Goal: Task Accomplishment & Management: Use online tool/utility

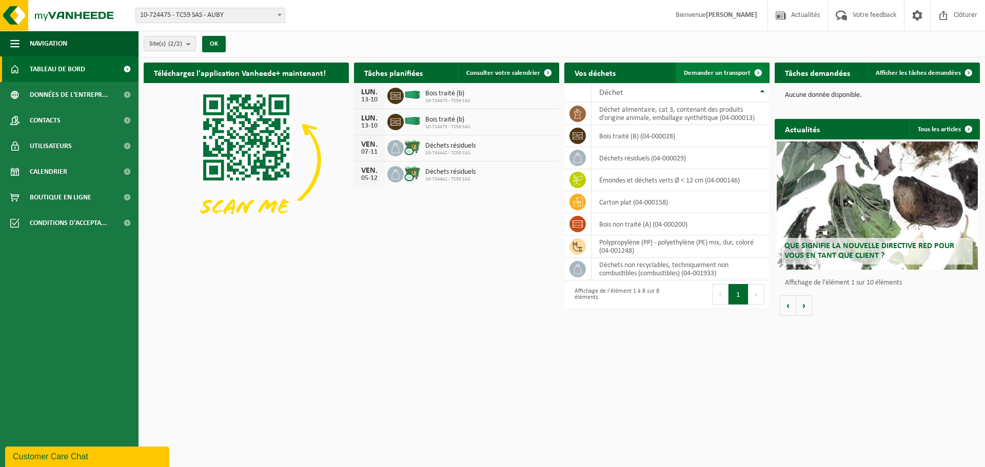
click at [709, 70] on span "Demander un transport" at bounding box center [717, 73] width 67 height 7
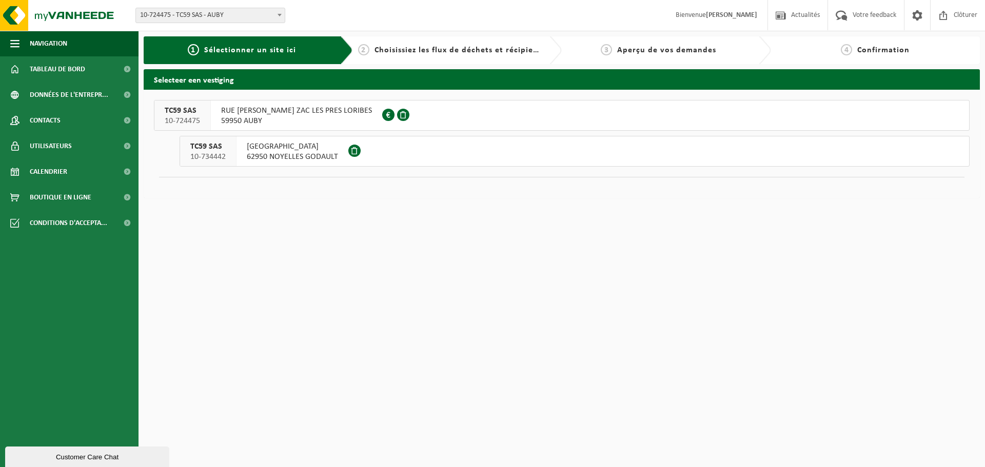
click at [287, 113] on span "RUE GILLES VILLENEUVE ZAC LES PRES LORIBES" at bounding box center [296, 111] width 151 height 10
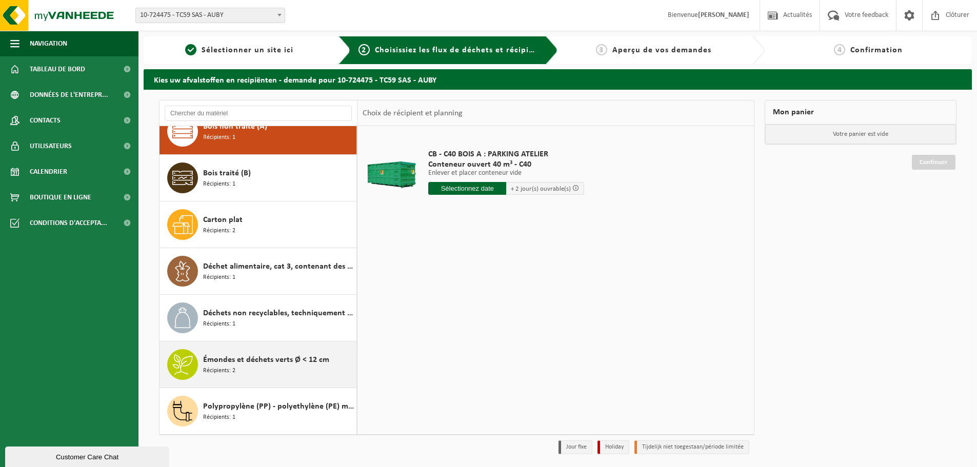
scroll to position [34, 0]
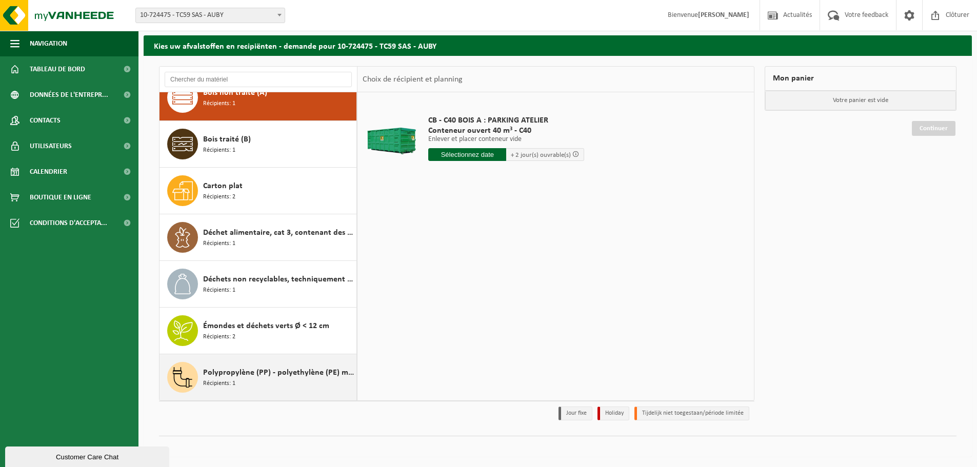
click at [263, 376] on span "Polypropylène (PP) - polyethylène (PE) mix, dur, coloré" at bounding box center [278, 373] width 151 height 12
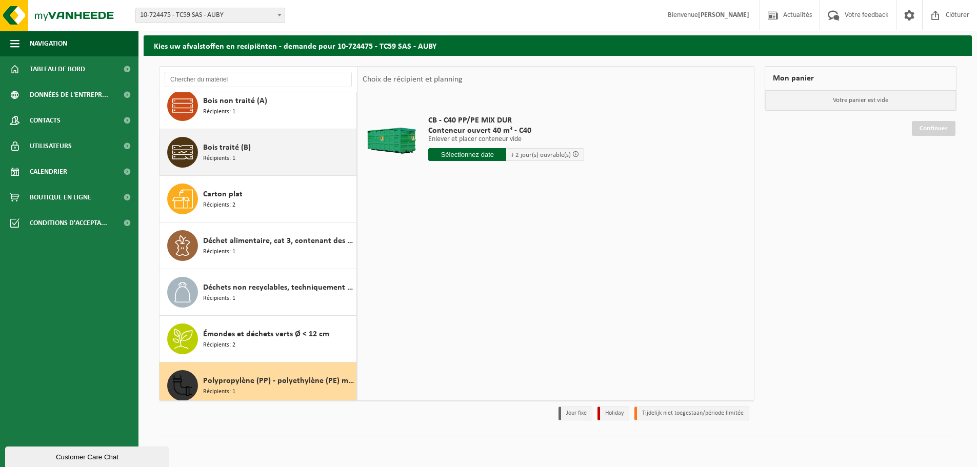
scroll to position [18, 0]
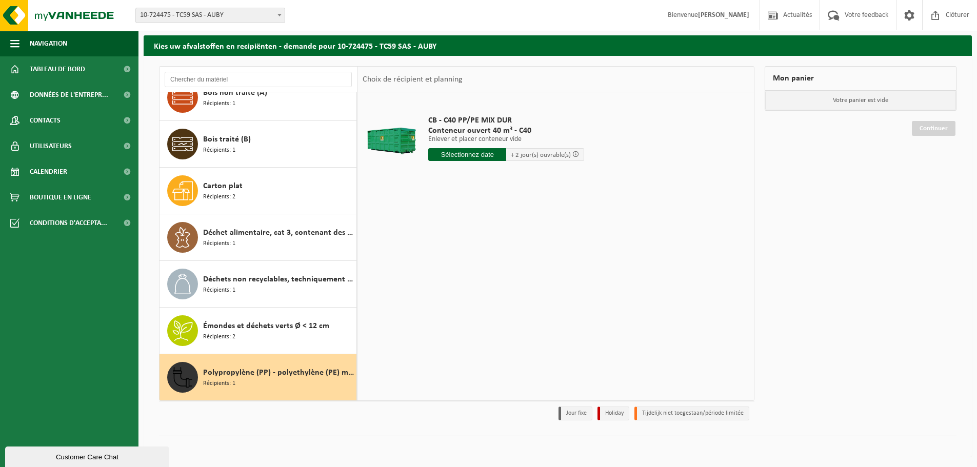
click at [292, 377] on span "Polypropylène (PP) - polyethylène (PE) mix, dur, coloré" at bounding box center [278, 373] width 151 height 12
click at [304, 337] on div "Émondes et déchets verts Ø < 12 cm Récipients: 2" at bounding box center [278, 331] width 151 height 31
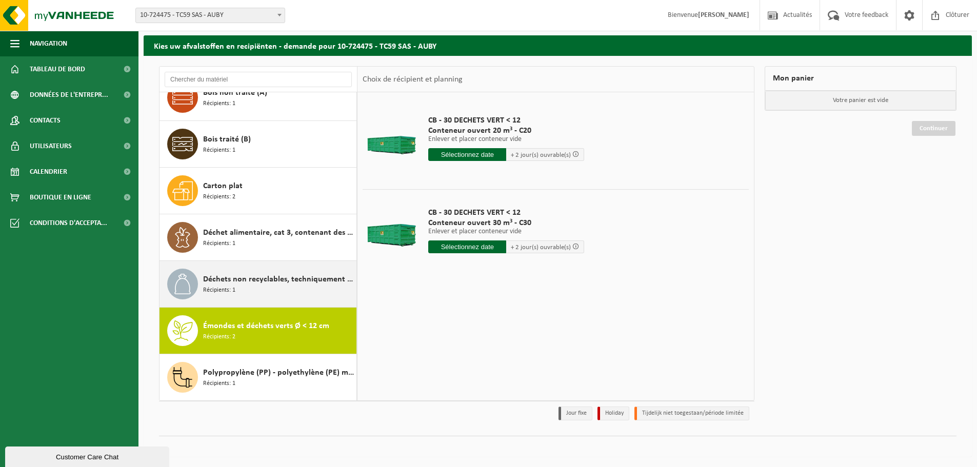
click at [296, 274] on span "Déchets non recyclables, techniquement non combustibles (combustibles)" at bounding box center [278, 279] width 151 height 12
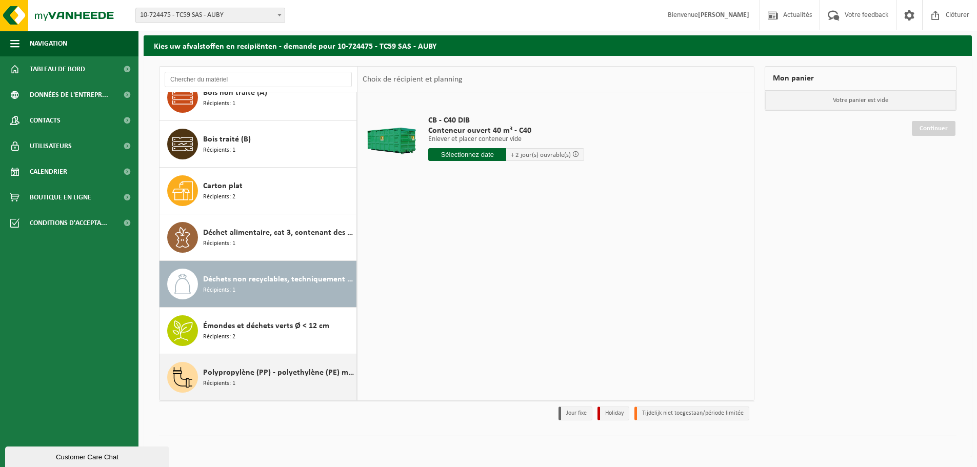
click at [263, 362] on div "Polypropylène (PP) - polyethylène (PE) mix, dur, coloré Récipients: 1" at bounding box center [278, 377] width 151 height 31
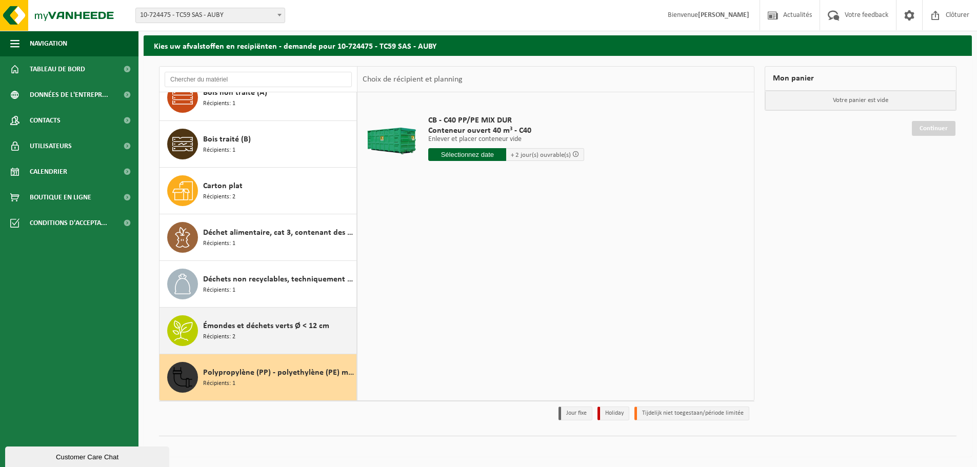
click at [258, 317] on div "Émondes et déchets verts Ø < 12 cm Récipients: 2" at bounding box center [278, 331] width 151 height 31
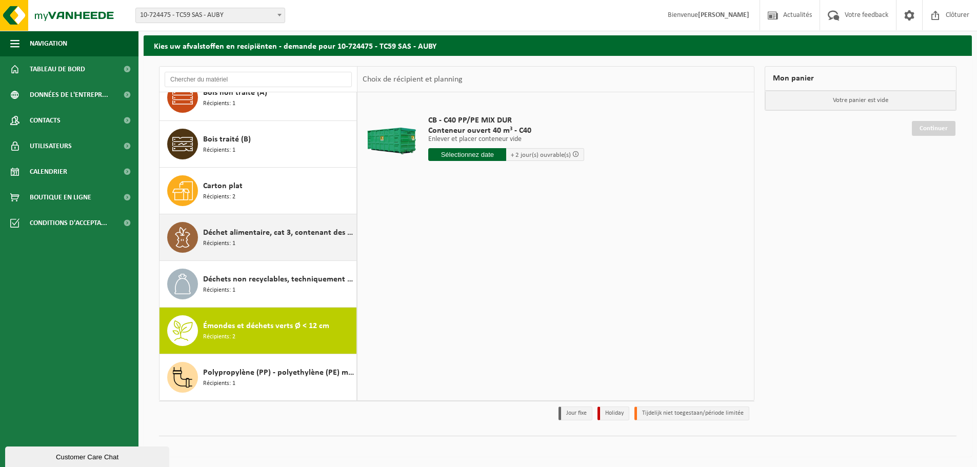
click at [254, 233] on span "Déchet alimentaire, cat 3, contenant des produits d'origine animale, emballage …" at bounding box center [278, 233] width 151 height 12
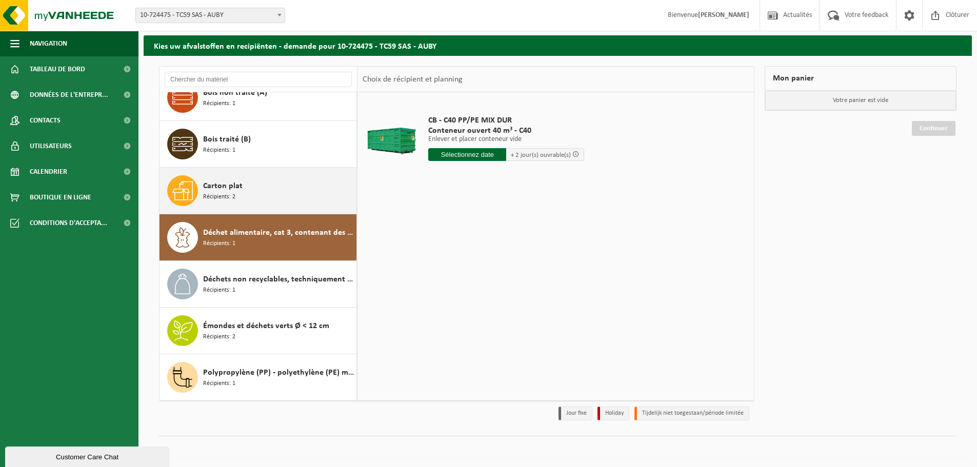
click at [254, 188] on div "Carton plat Récipients: 2" at bounding box center [278, 190] width 151 height 31
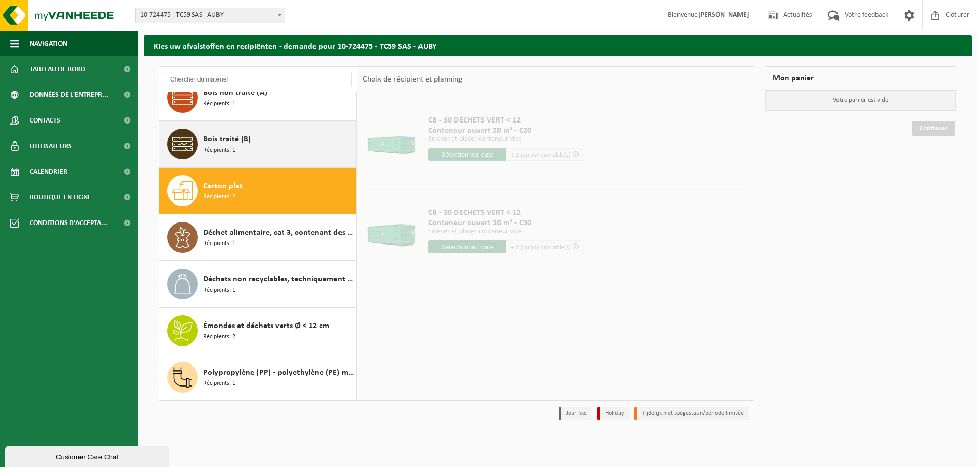
click at [261, 157] on div "Bois traité (B) Récipients: 1" at bounding box center [278, 144] width 151 height 31
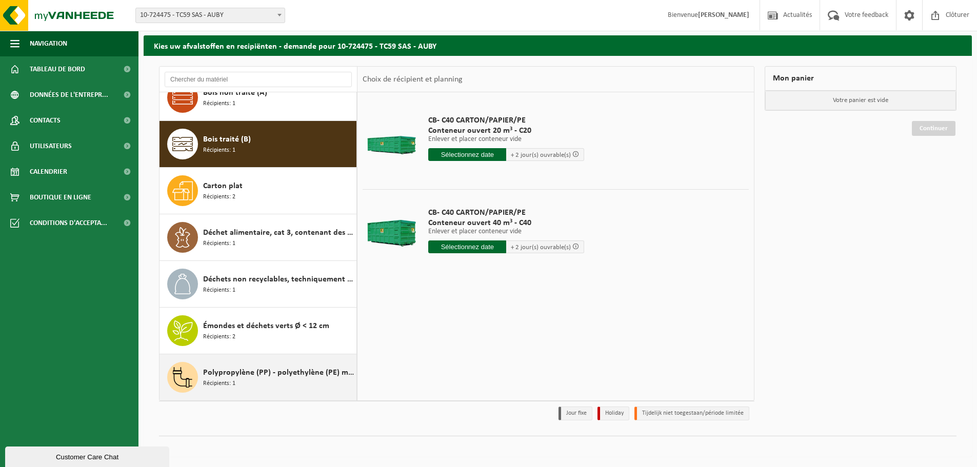
click at [267, 364] on div "Polypropylène (PP) - polyethylène (PE) mix, dur, coloré Récipients: 1" at bounding box center [278, 377] width 151 height 31
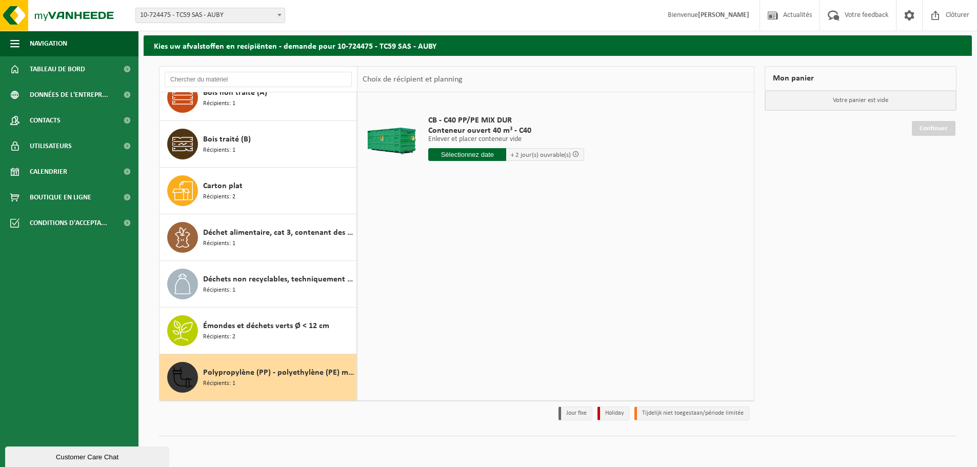
click at [252, 385] on div "Polypropylène (PP) - polyethylène (PE) mix, dur, coloré Récipients: 1" at bounding box center [278, 377] width 151 height 31
click at [479, 148] on input "text" at bounding box center [467, 154] width 78 height 13
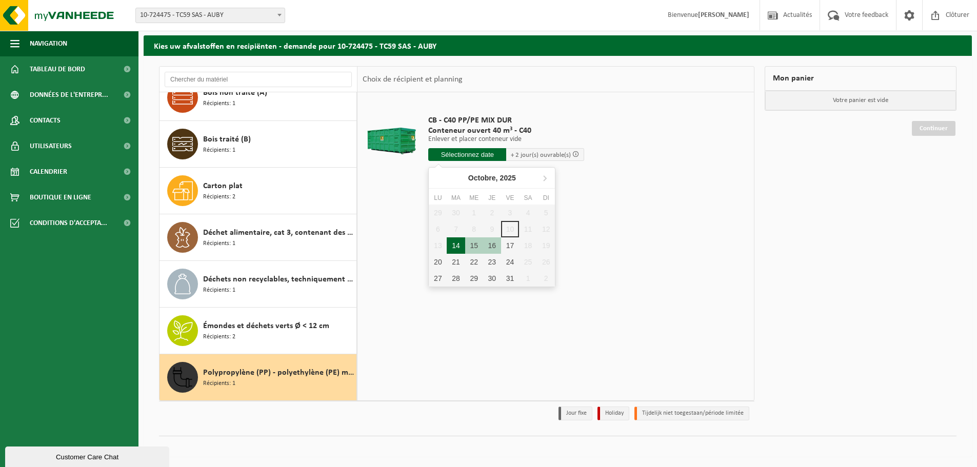
click at [458, 248] on div "14" at bounding box center [456, 246] width 18 height 16
type input "à partir de 2025-10-14"
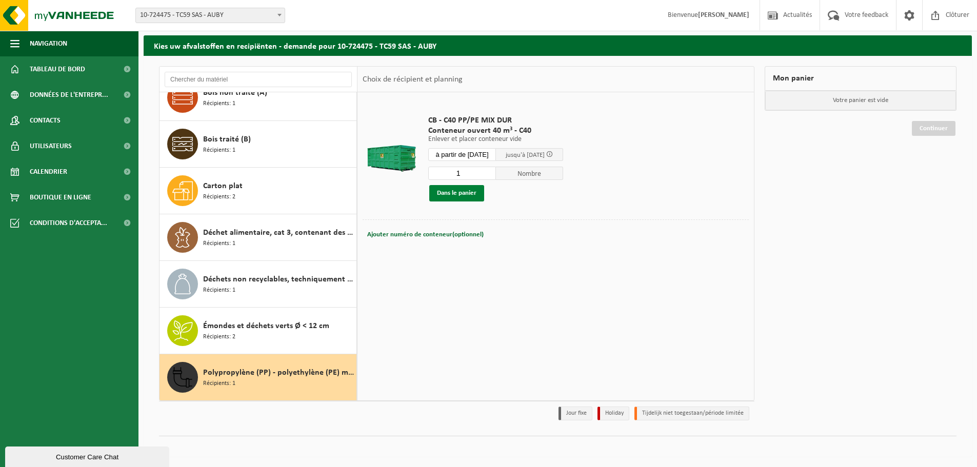
click at [453, 192] on button "Dans le panier" at bounding box center [456, 193] width 55 height 16
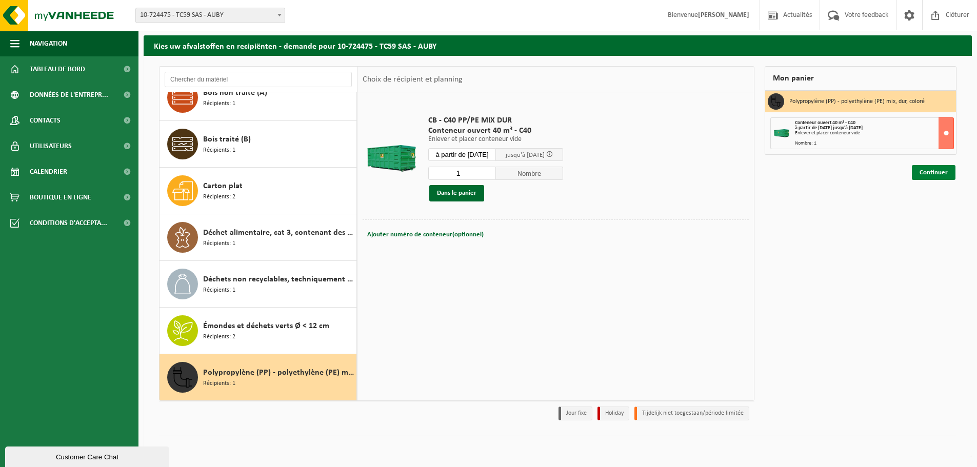
click at [935, 173] on link "Continuer" at bounding box center [934, 172] width 44 height 15
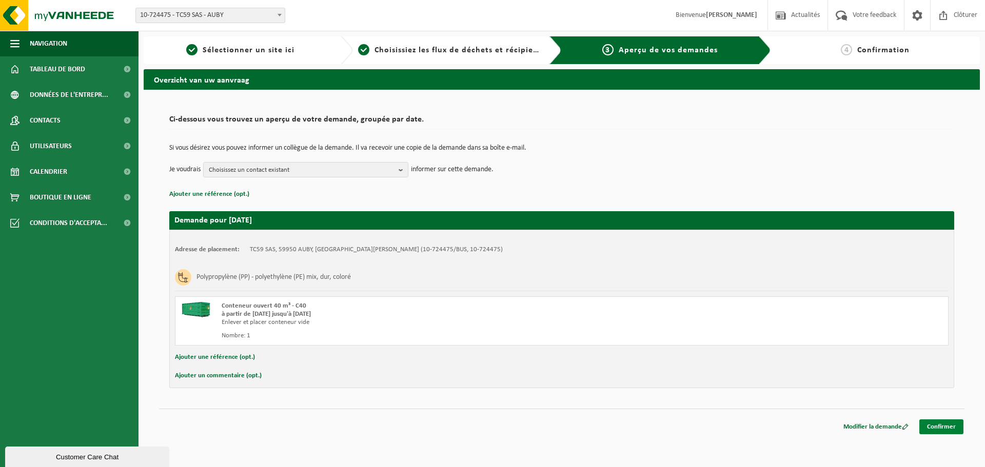
click at [955, 425] on link "Confirmer" at bounding box center [941, 427] width 44 height 15
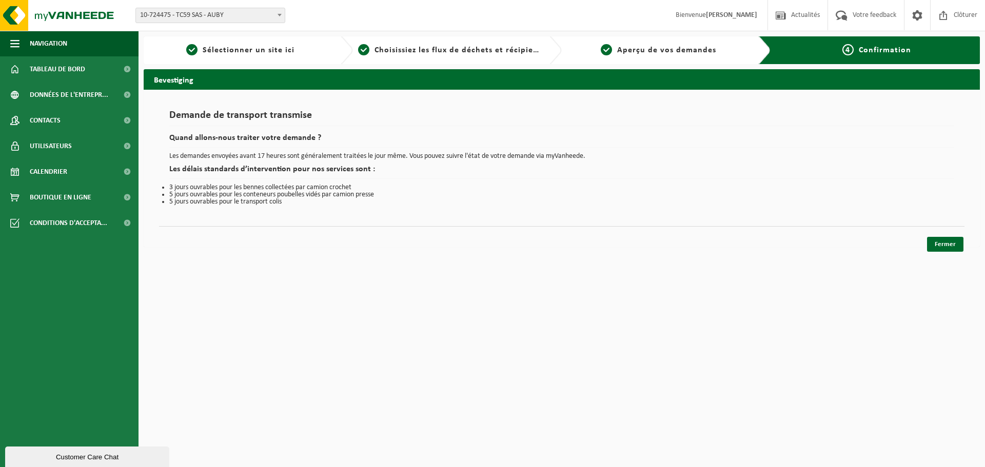
click at [943, 246] on link "Fermer" at bounding box center [945, 244] width 36 height 15
